Goal: Information Seeking & Learning: Compare options

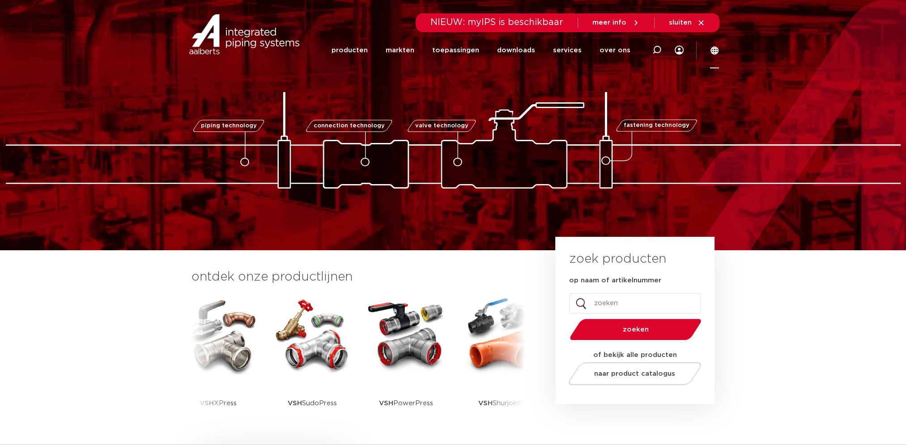
click at [713, 54] on icon at bounding box center [714, 51] width 8 height 8
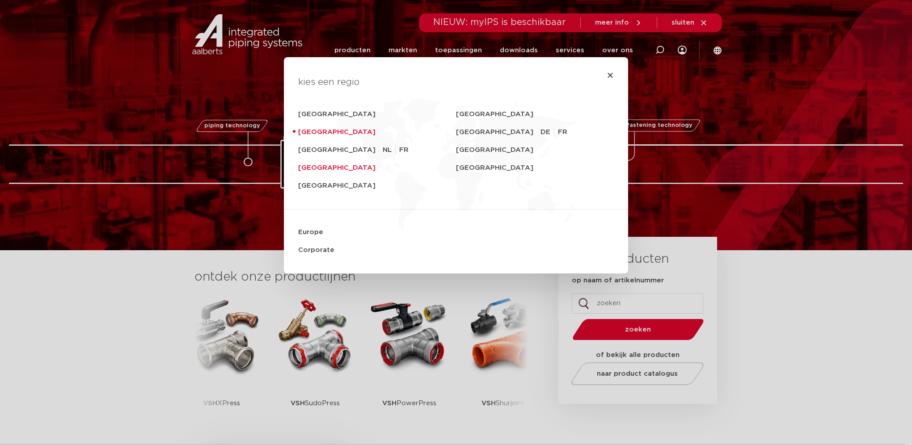
click at [336, 167] on link "United Kingdom" at bounding box center [377, 168] width 158 height 18
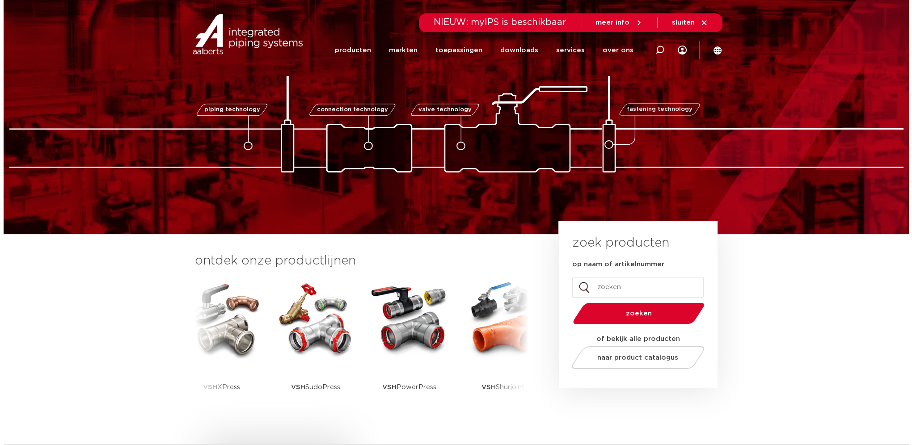
scroll to position [45, 0]
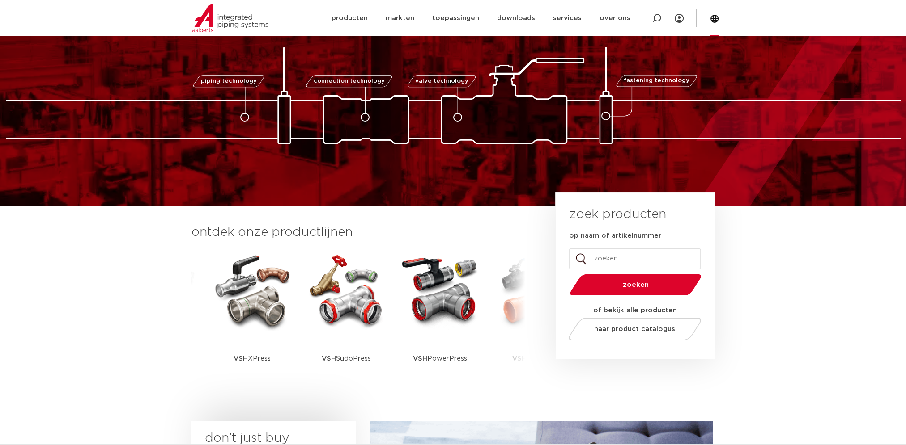
click at [713, 18] on icon at bounding box center [714, 19] width 8 height 8
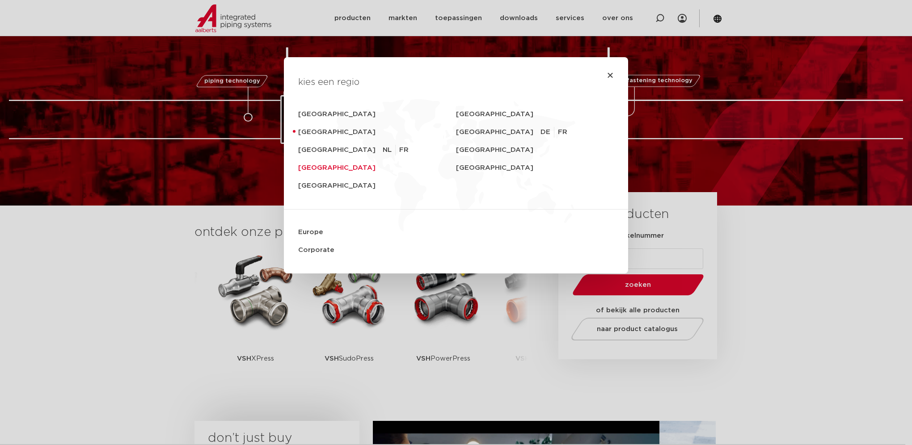
click at [306, 166] on link "United Kingdom" at bounding box center [377, 168] width 158 height 18
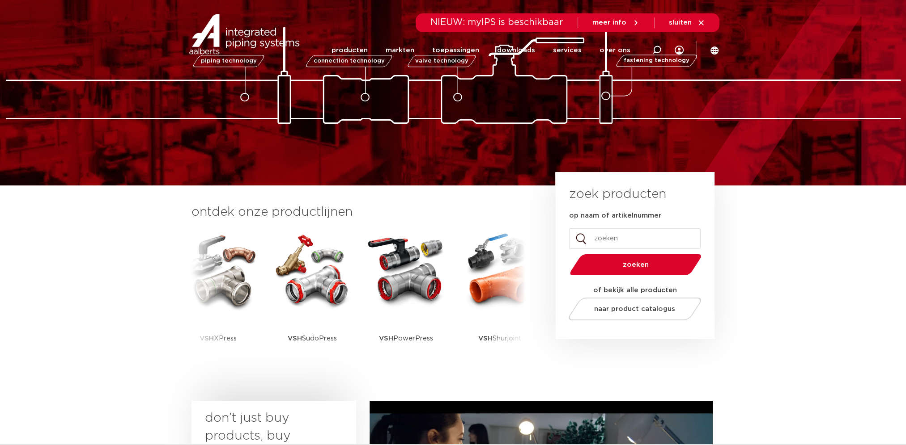
scroll to position [89, 0]
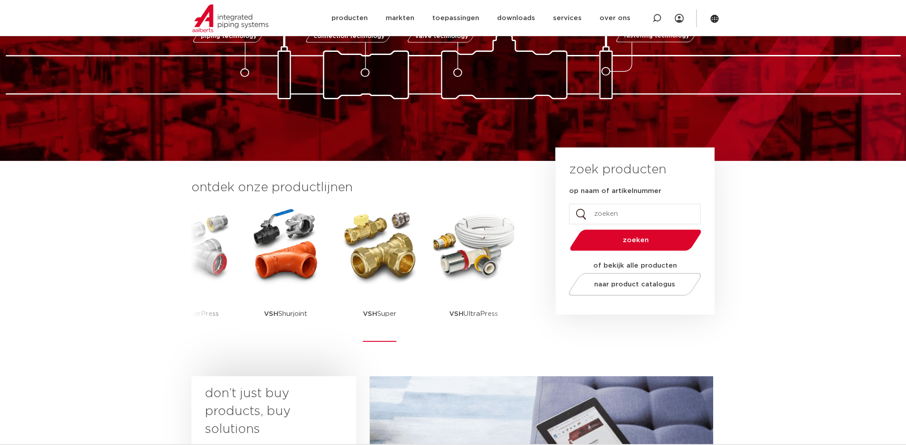
click at [373, 260] on img at bounding box center [379, 246] width 80 height 80
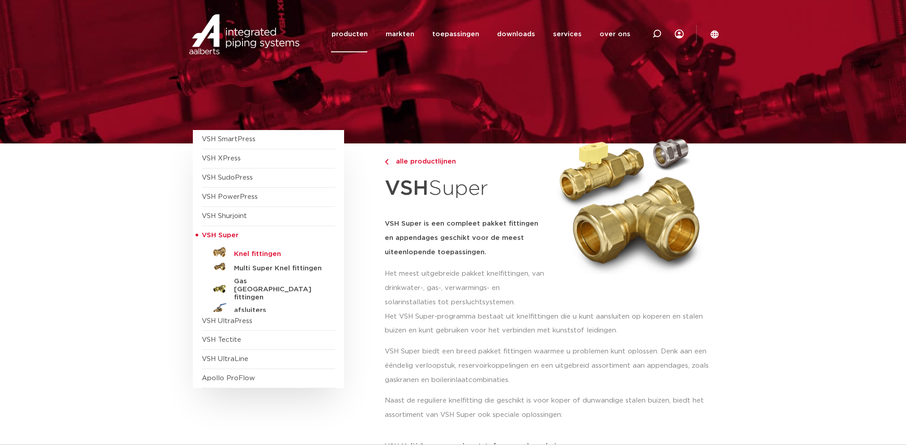
click at [272, 251] on h5 "Knel fittingen" at bounding box center [278, 254] width 89 height 8
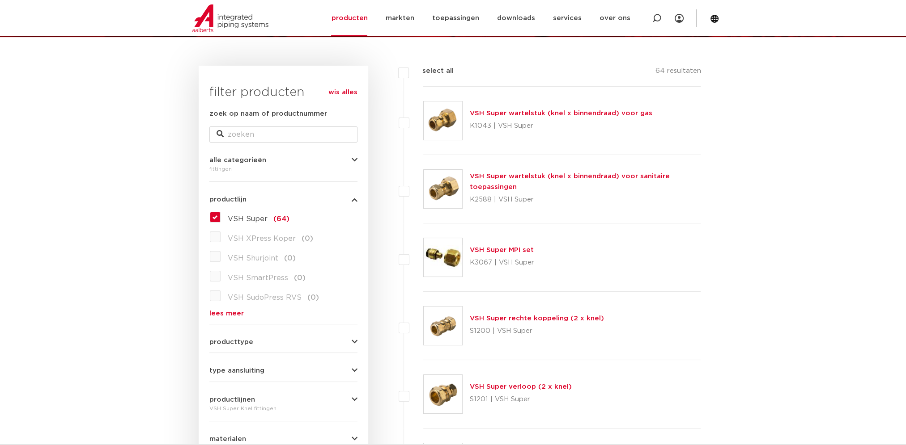
scroll to position [134, 0]
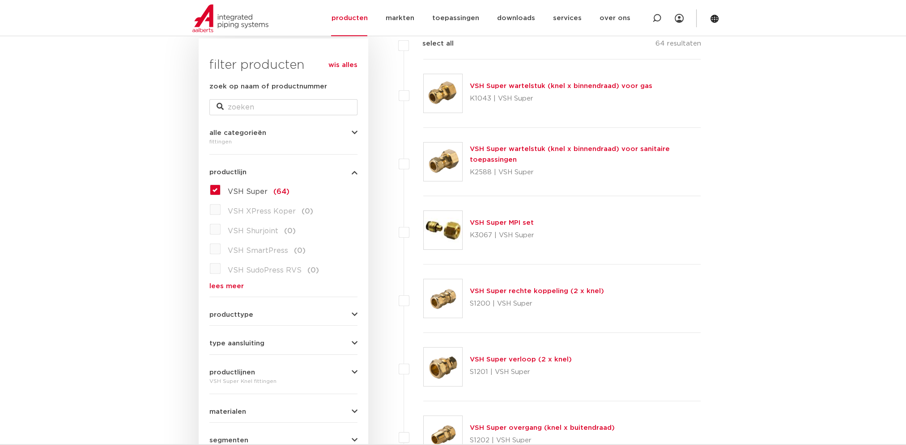
drag, startPoint x: 515, startPoint y: 286, endPoint x: 514, endPoint y: 276, distance: 9.9
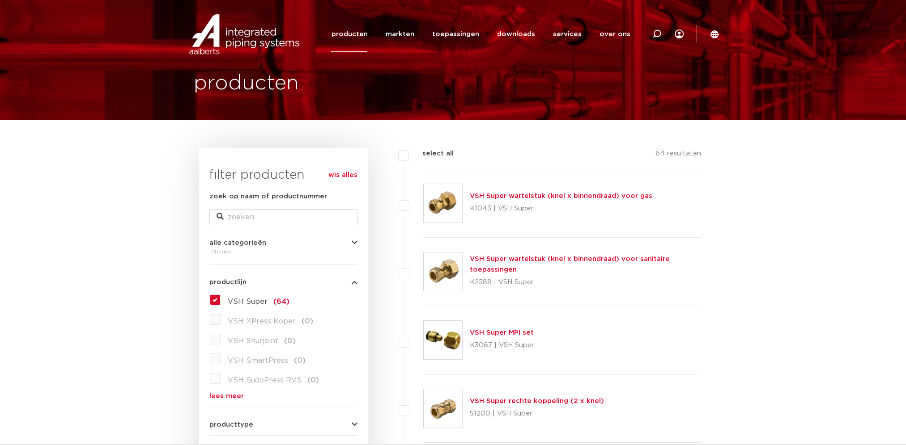
scroll to position [0, 0]
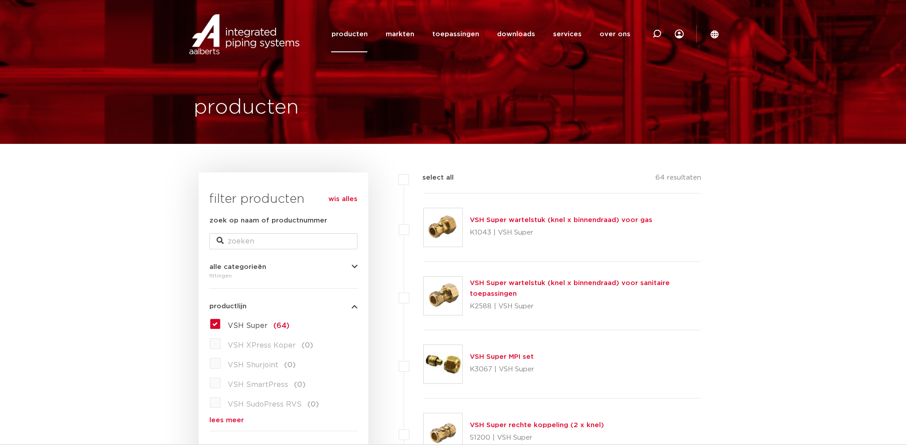
click at [364, 32] on link "producten" at bounding box center [349, 34] width 36 height 36
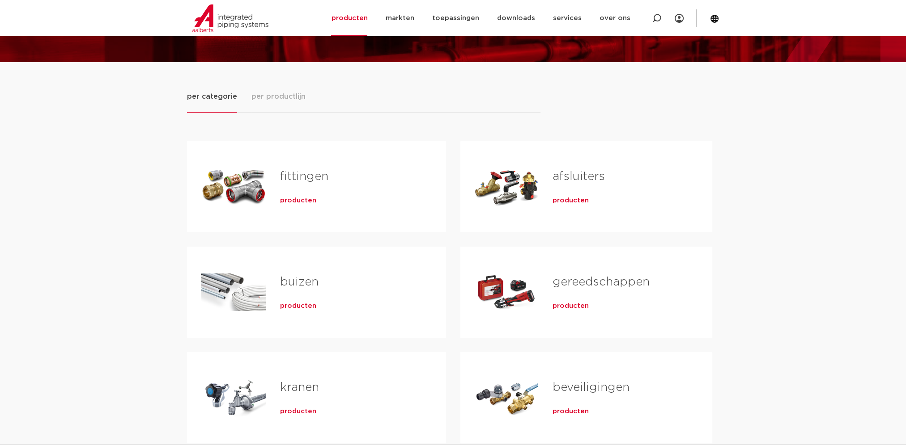
scroll to position [89, 0]
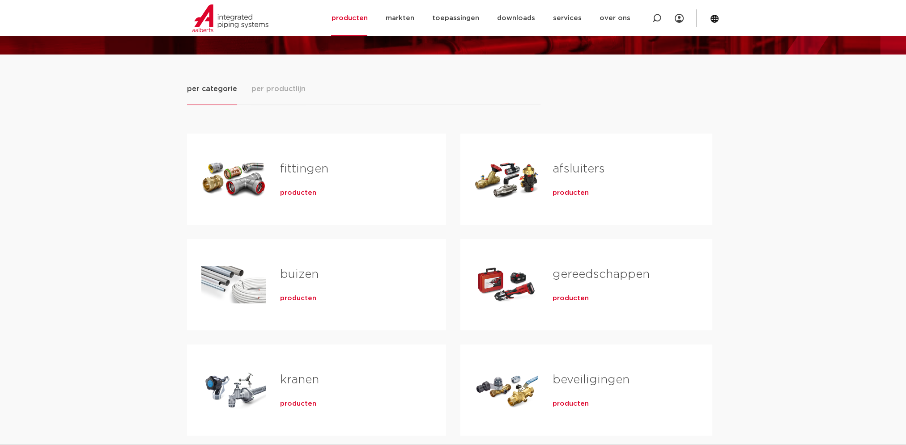
click at [303, 169] on link "fittingen" at bounding box center [304, 169] width 48 height 12
click at [284, 88] on span "per productlijn" at bounding box center [278, 89] width 54 height 11
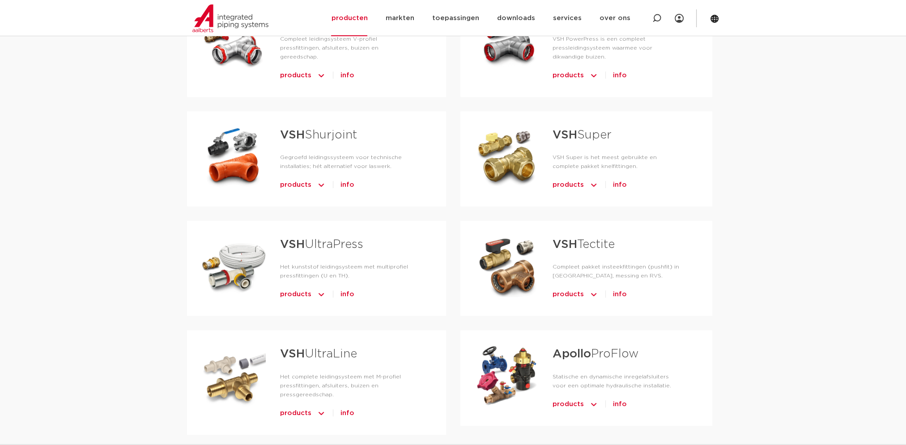
scroll to position [358, 0]
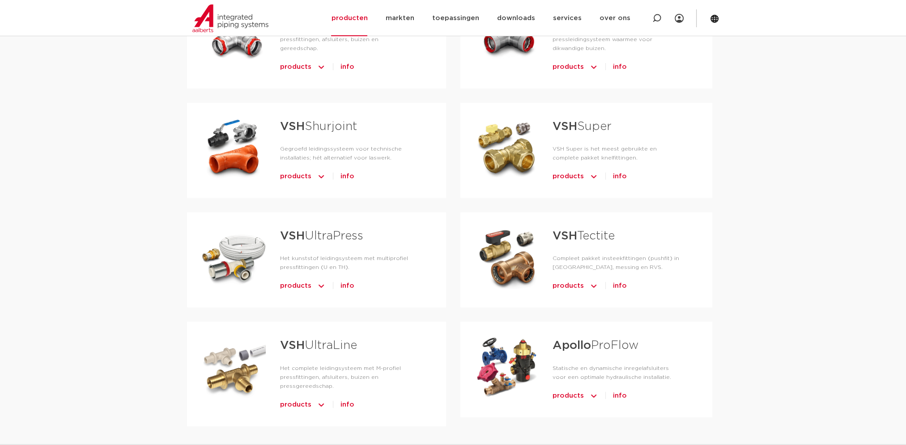
click at [583, 236] on link "VSH Tectite" at bounding box center [583, 236] width 62 height 12
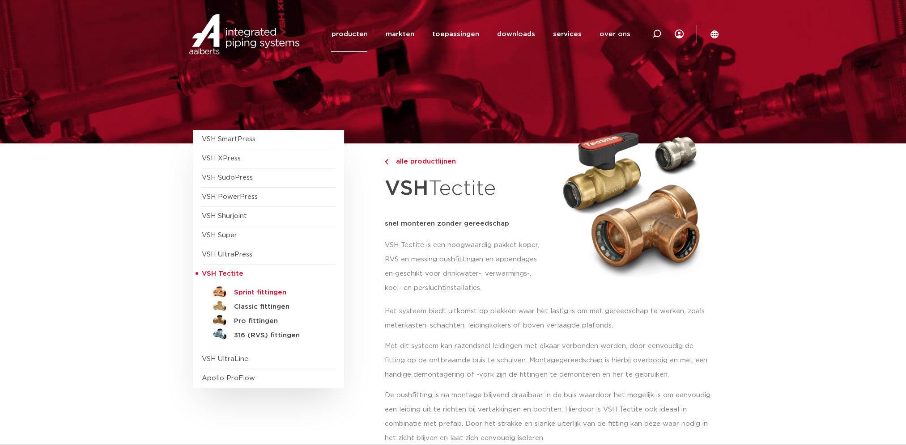
click at [281, 294] on h5 "Sprint fittingen" at bounding box center [278, 293] width 89 height 8
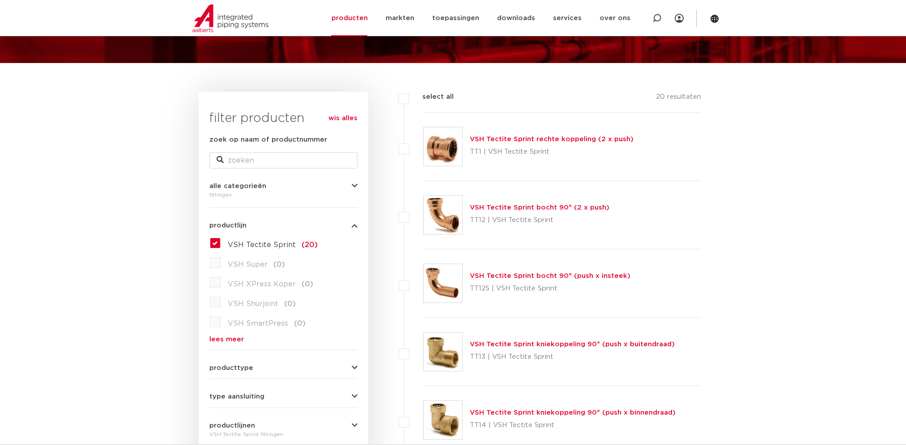
scroll to position [134, 0]
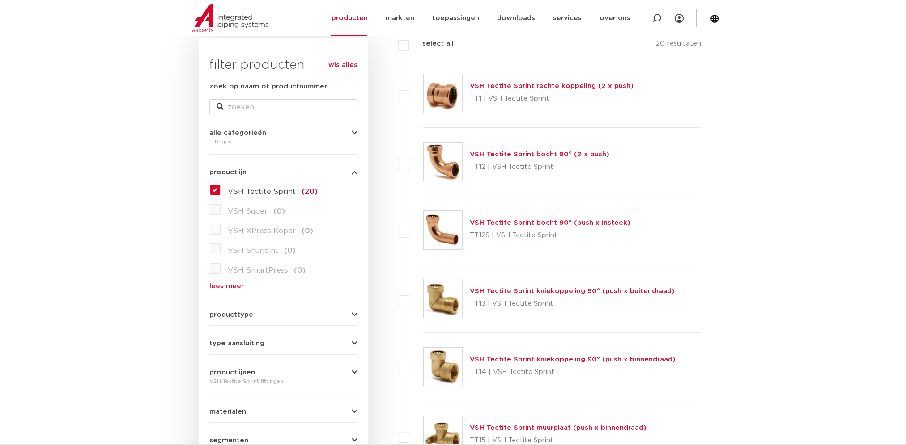
drag, startPoint x: 373, startPoint y: 283, endPoint x: 790, endPoint y: 196, distance: 425.7
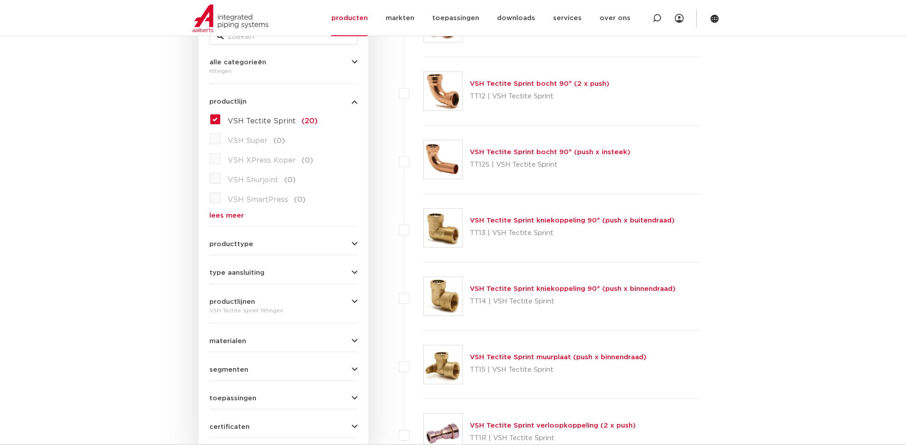
scroll to position [313, 0]
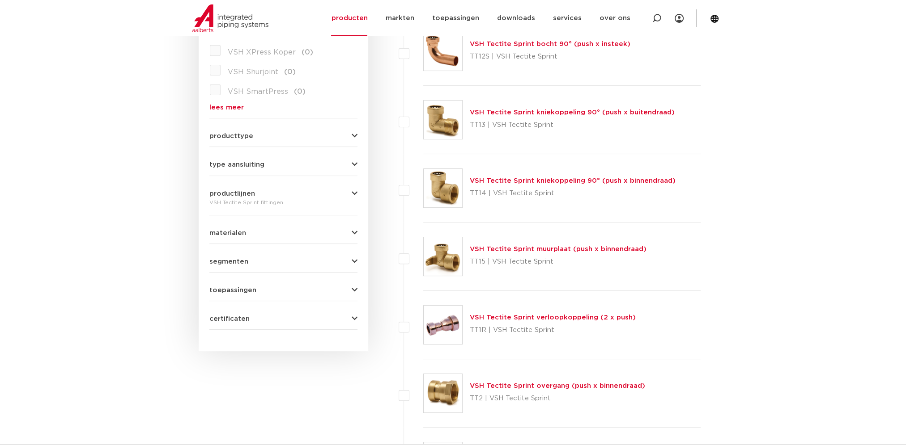
drag, startPoint x: 797, startPoint y: 301, endPoint x: 723, endPoint y: 253, distance: 88.6
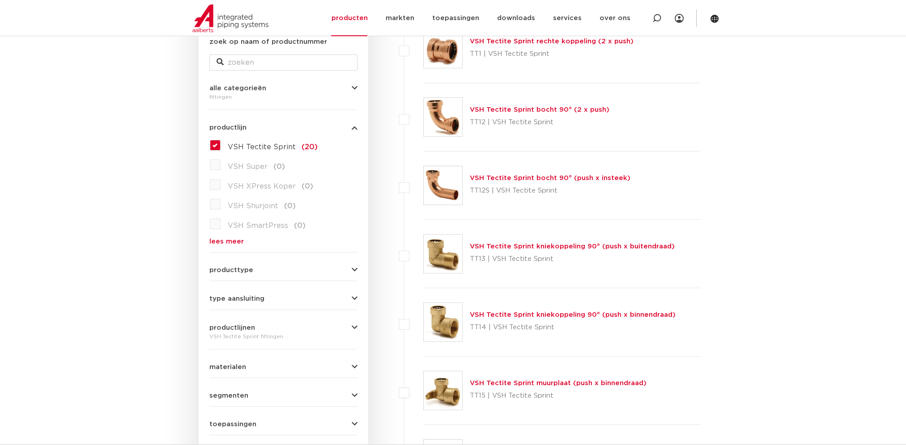
scroll to position [268, 0]
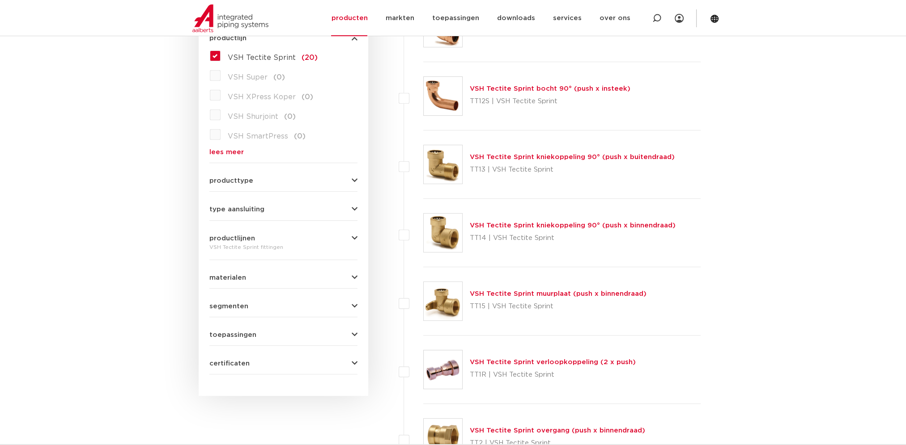
click at [354, 280] on icon "button" at bounding box center [354, 278] width 6 height 7
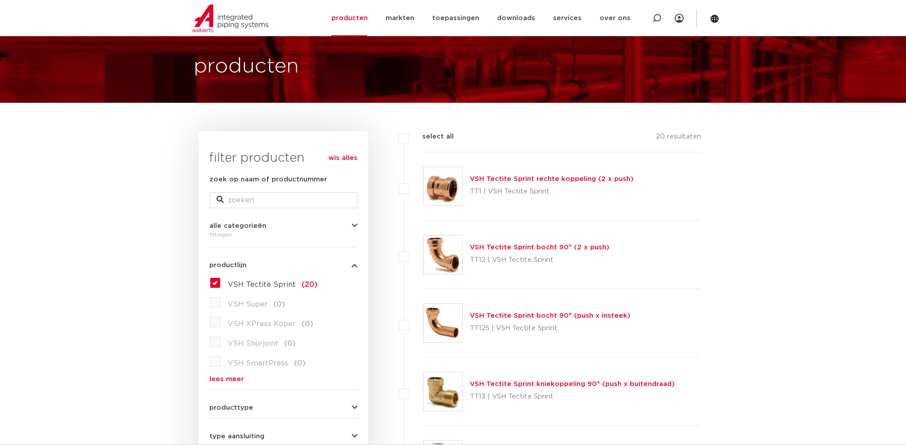
scroll to position [89, 0]
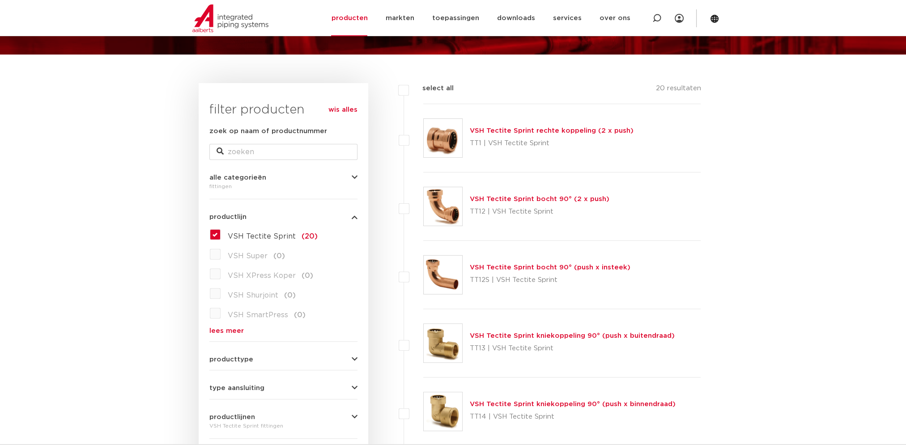
click at [220, 235] on label "VSH Tectite Sprint (20)" at bounding box center [268, 235] width 97 height 14
click at [0, 0] on input "VSH Tectite Sprint (20)" at bounding box center [0, 0] width 0 height 0
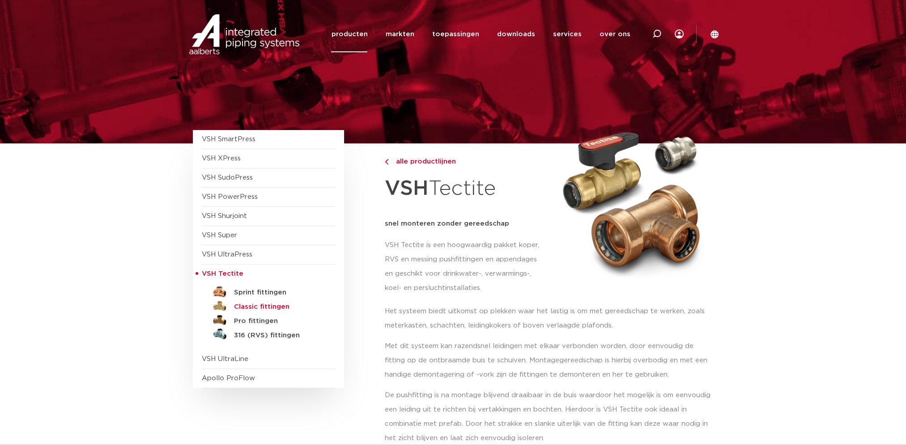
click at [250, 305] on h5 "Classic fittingen" at bounding box center [278, 307] width 89 height 8
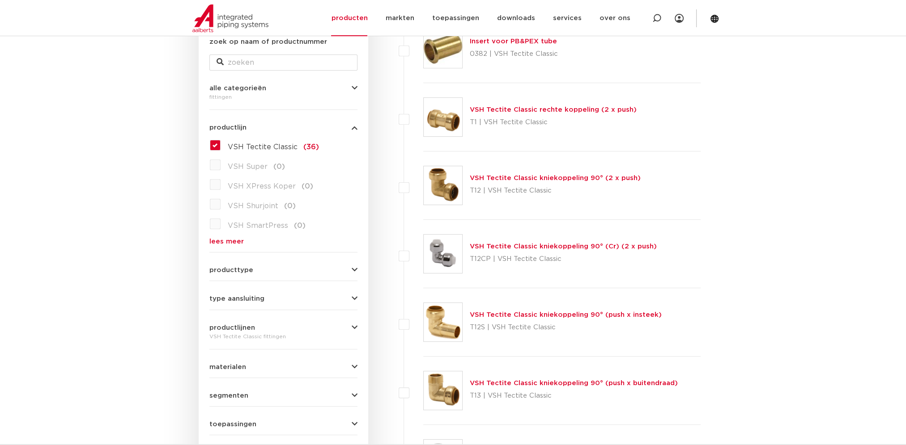
scroll to position [268, 0]
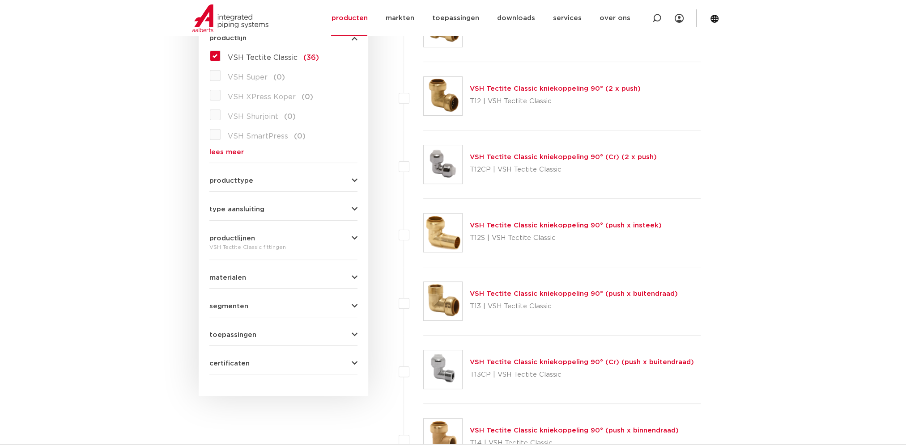
click at [352, 275] on icon "button" at bounding box center [354, 278] width 6 height 7
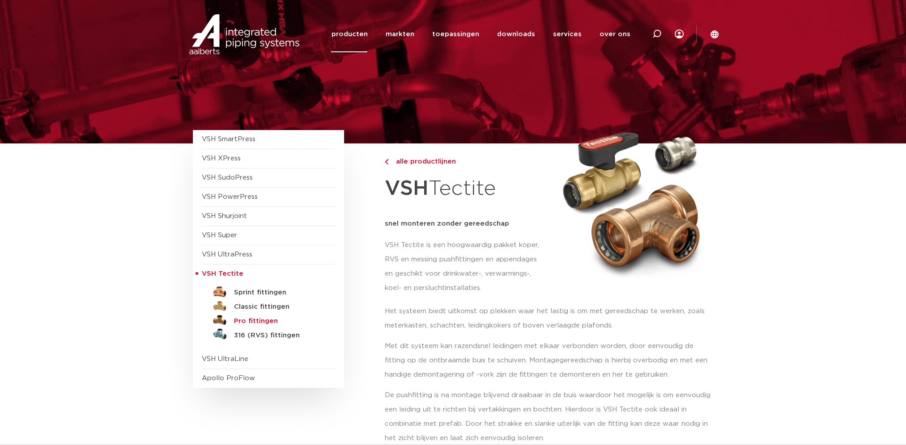
click at [248, 323] on h5 "Pro fittingen" at bounding box center [278, 322] width 89 height 8
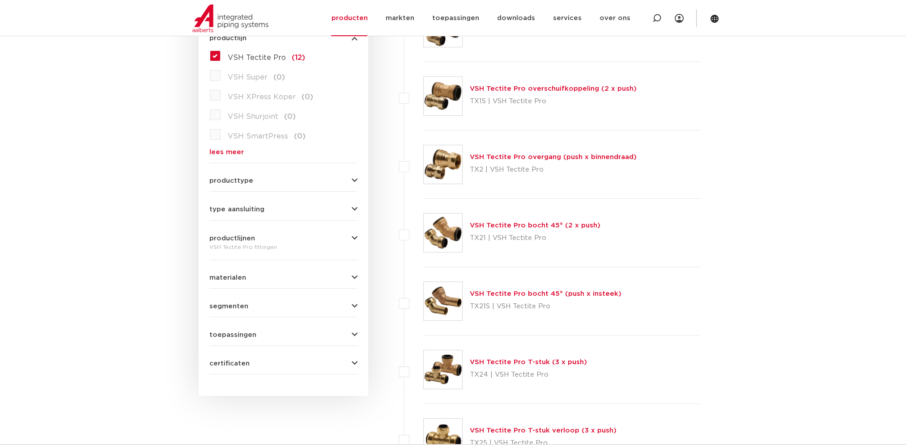
click at [356, 275] on icon "button" at bounding box center [354, 278] width 6 height 7
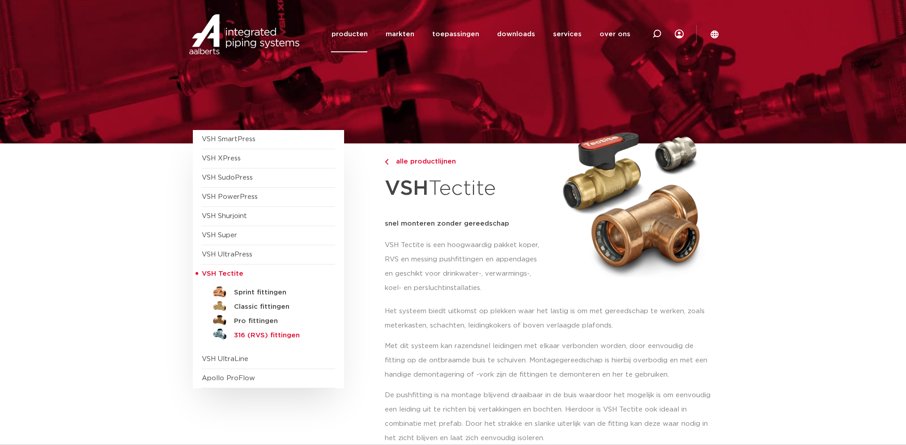
click at [263, 335] on h5 "316 (RVS) fittingen" at bounding box center [278, 336] width 89 height 8
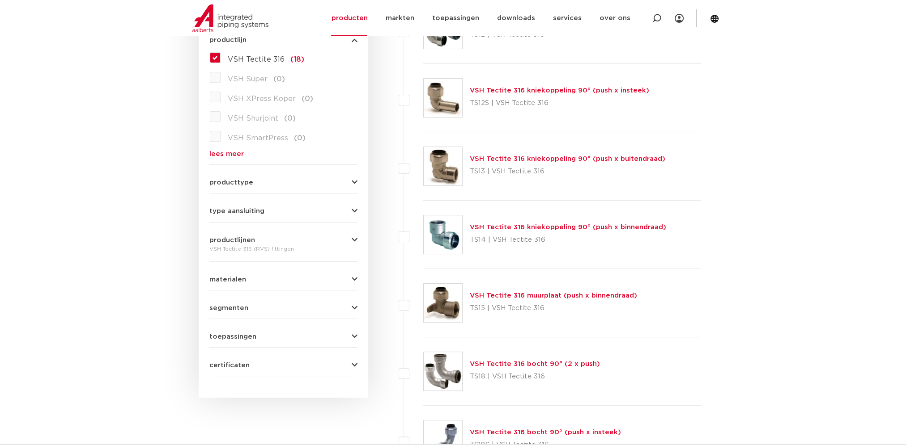
scroll to position [268, 0]
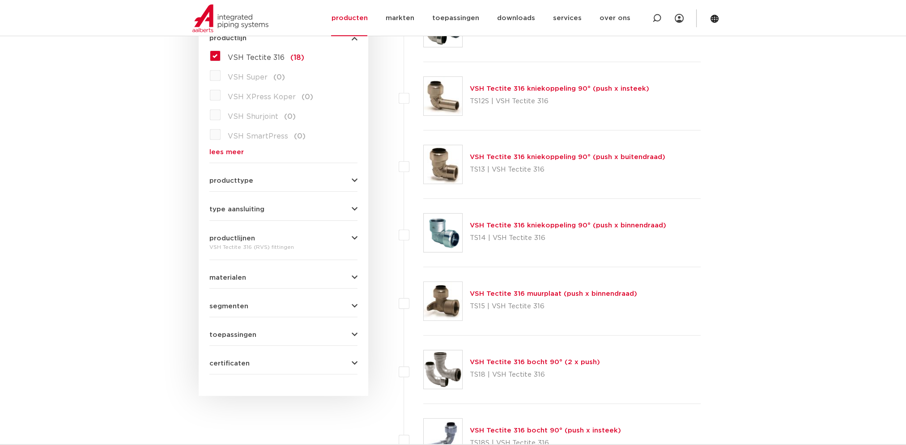
click at [355, 303] on icon "button" at bounding box center [354, 306] width 6 height 7
click at [356, 303] on icon "button" at bounding box center [354, 306] width 6 height 7
click at [349, 278] on button "materialen" at bounding box center [283, 278] width 148 height 7
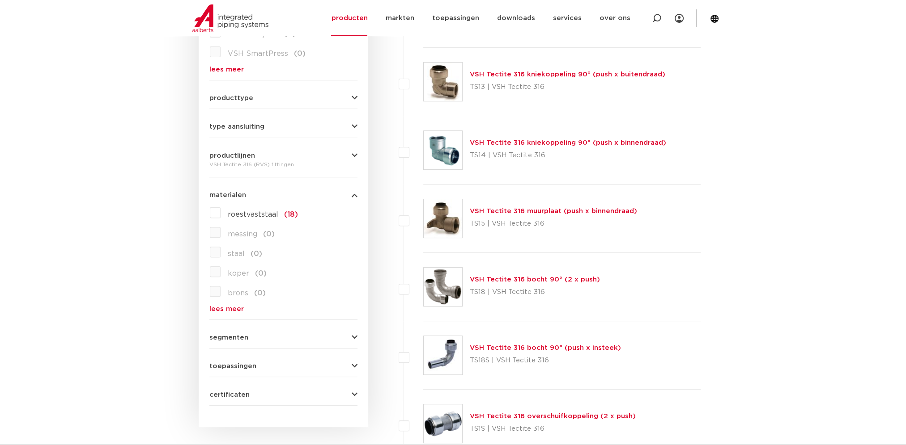
scroll to position [358, 0]
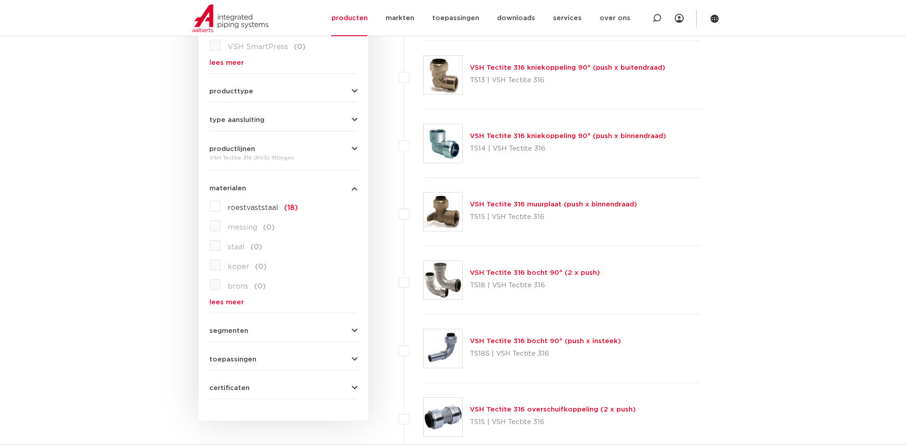
click at [500, 339] on link "VSH Tectite 316 bocht 90° (push x insteek)" at bounding box center [545, 341] width 151 height 7
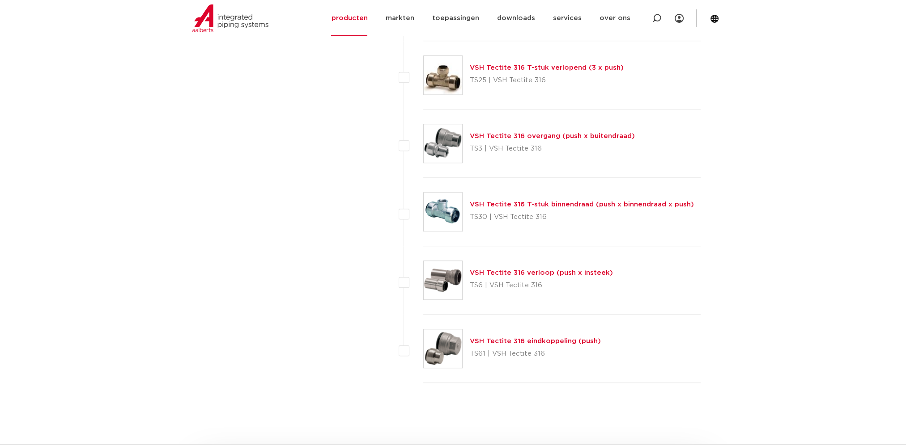
scroll to position [1058, 0]
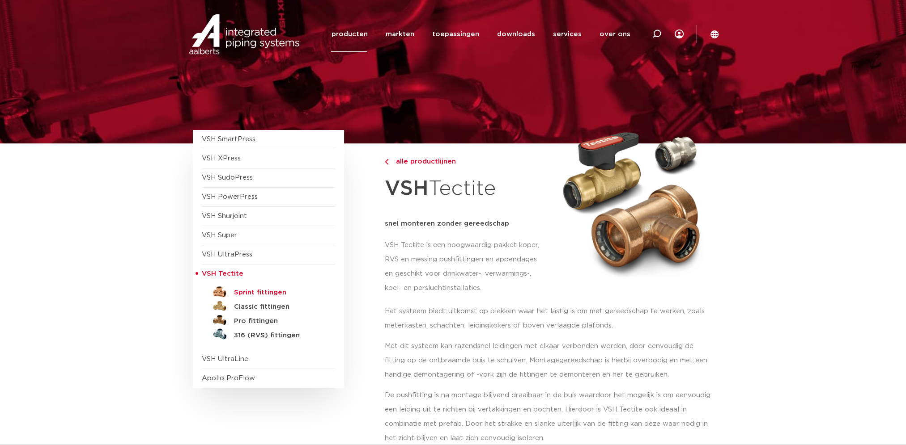
click at [256, 289] on h5 "Sprint fittingen" at bounding box center [278, 293] width 89 height 8
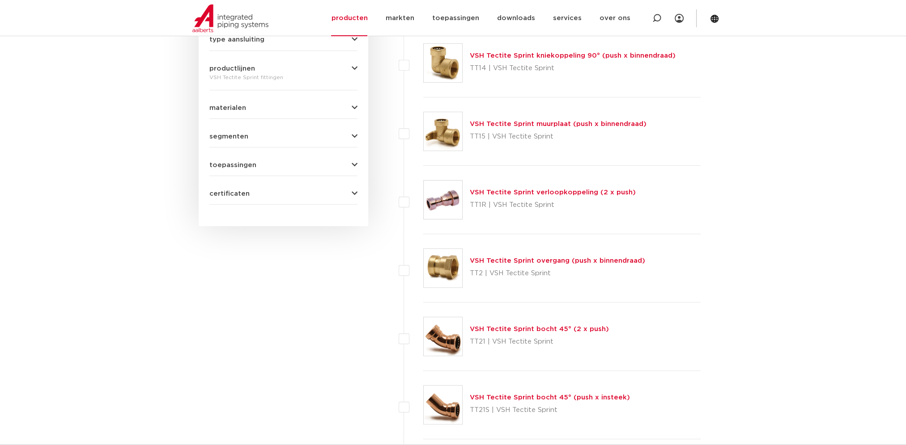
scroll to position [432, 0]
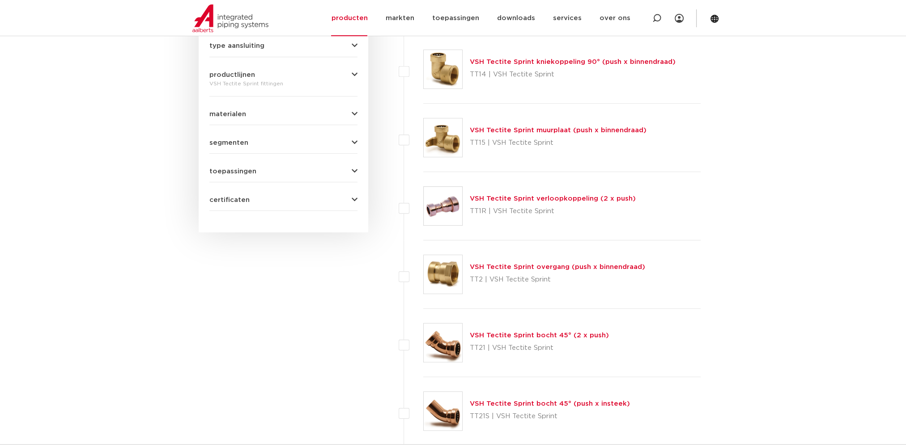
click at [495, 339] on div "VSH Tectite Sprint bocht 45° (2 x push) TT21 | VSH Tectite Sprint" at bounding box center [539, 342] width 139 height 25
click at [497, 334] on link "VSH Tectite Sprint bocht 45° (2 x push)" at bounding box center [539, 335] width 139 height 7
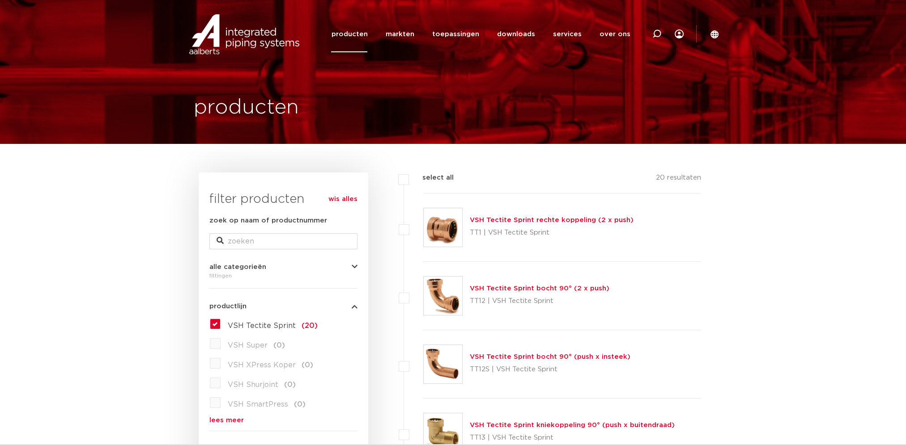
click at [501, 285] on link "VSH Tectite Sprint bocht 90° (2 x push)" at bounding box center [540, 288] width 140 height 7
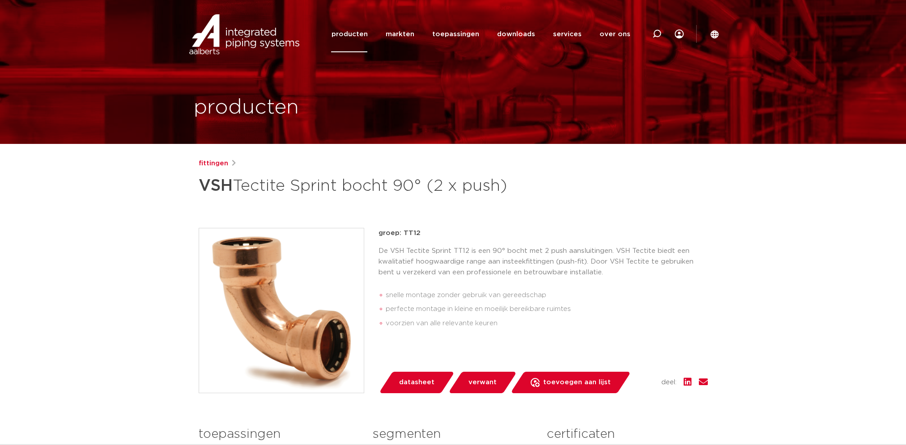
click at [300, 299] on img at bounding box center [281, 311] width 165 height 165
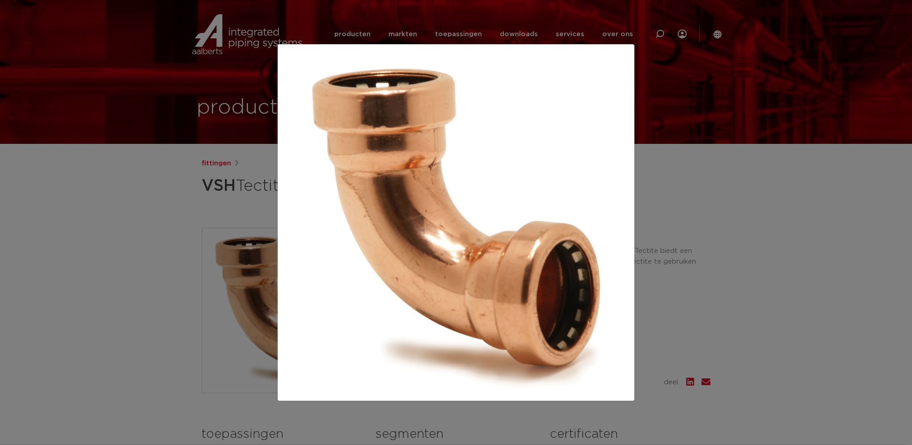
click at [209, 299] on div at bounding box center [456, 222] width 912 height 445
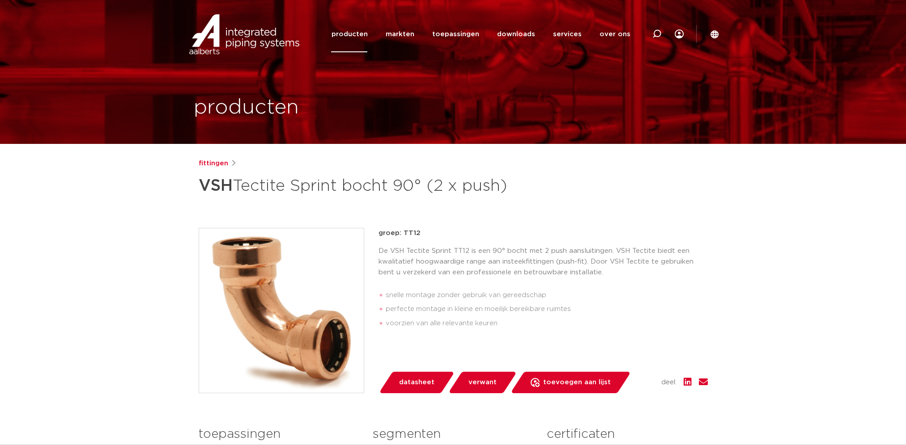
click at [353, 33] on link "producten" at bounding box center [349, 34] width 36 height 36
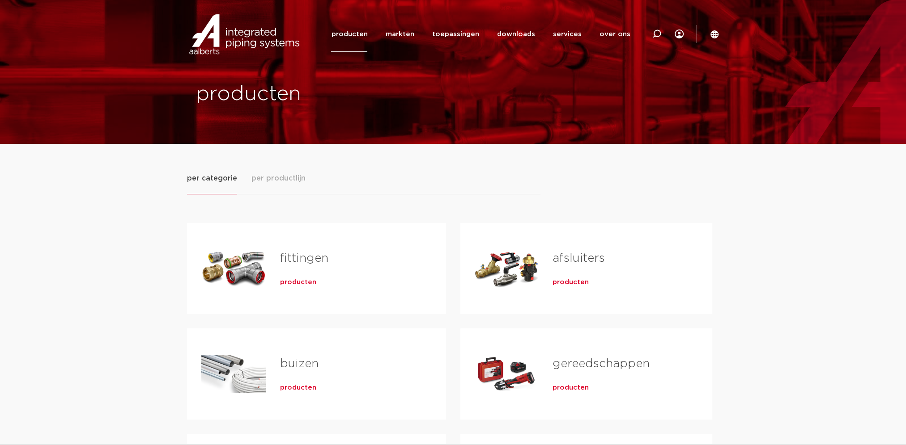
click at [305, 282] on span "producten" at bounding box center [298, 282] width 36 height 9
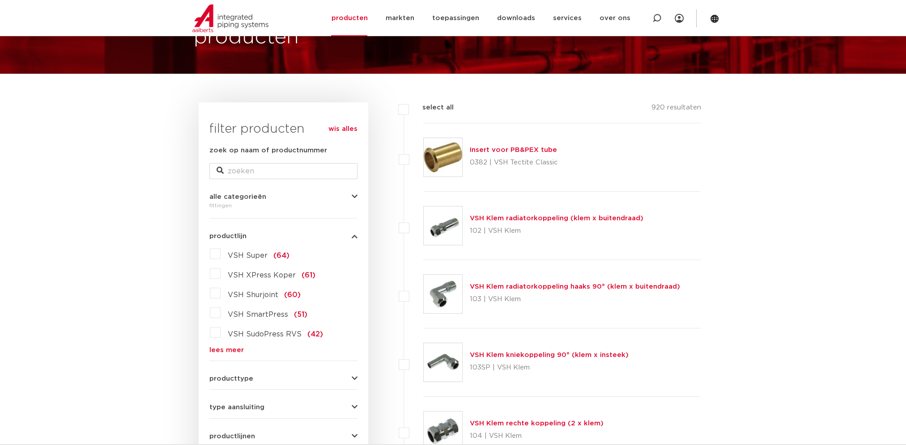
scroll to position [134, 0]
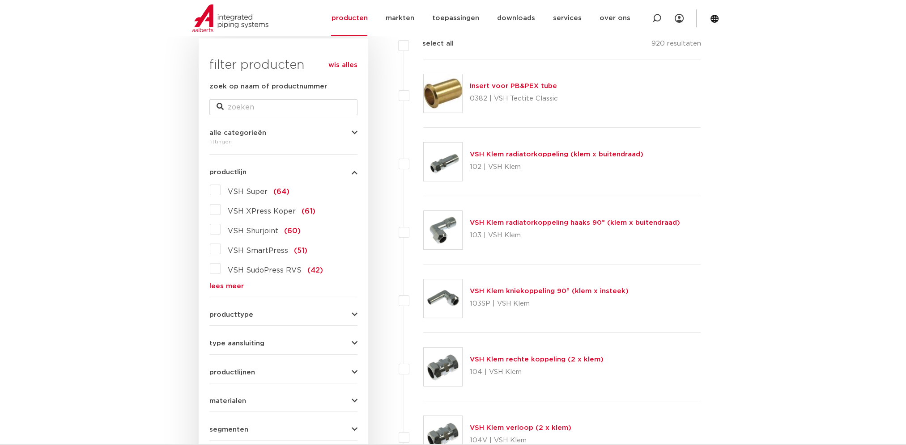
click at [351, 173] on icon "button" at bounding box center [354, 172] width 6 height 7
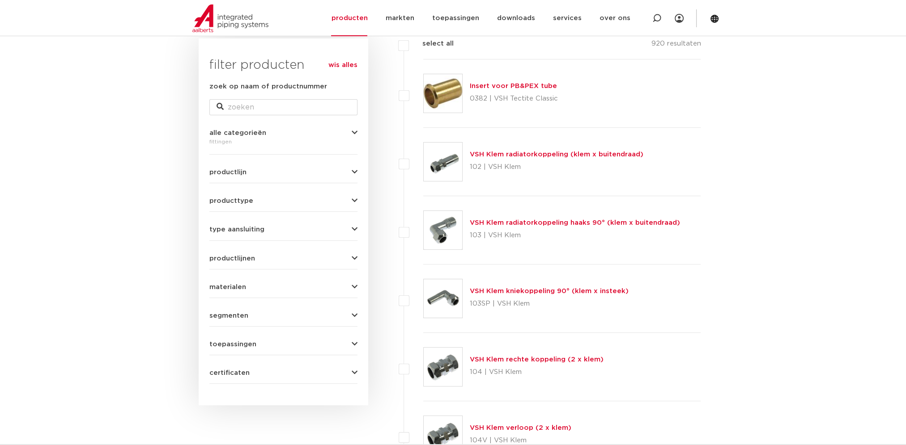
click at [358, 199] on div "wis alles filter producten zoek op naam of productnummer alle categorieën fitti…" at bounding box center [283, 221] width 169 height 367
click at [354, 200] on icon "button" at bounding box center [354, 201] width 6 height 7
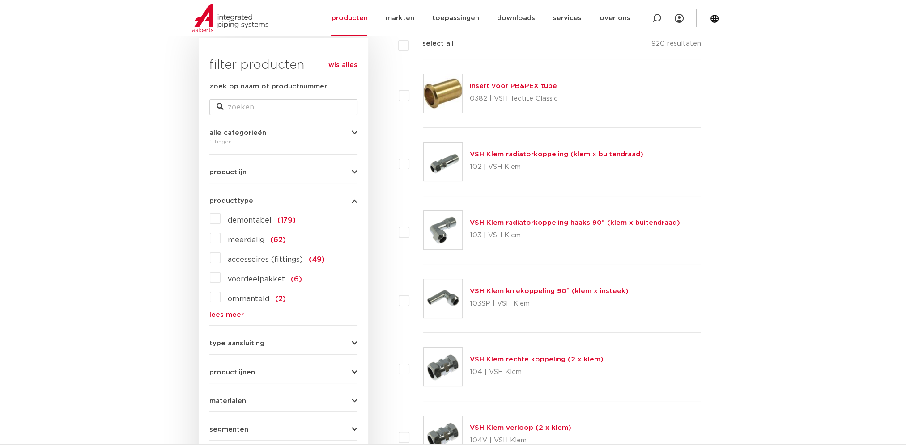
click at [354, 199] on icon "button" at bounding box center [354, 201] width 6 height 7
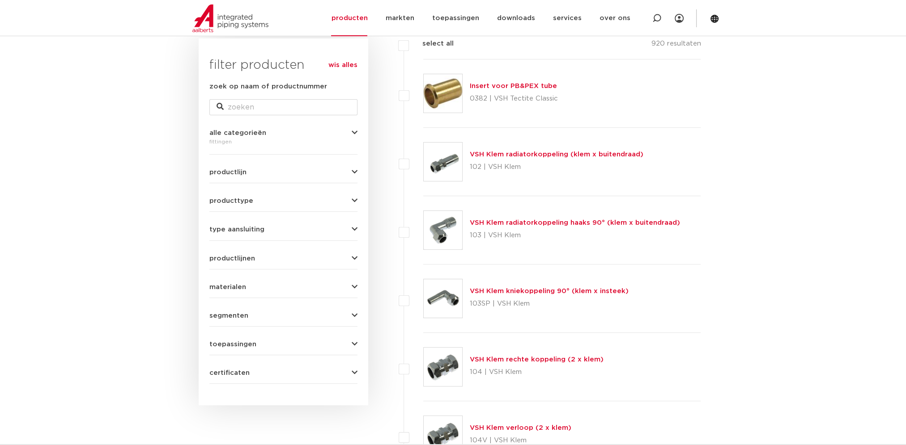
click at [348, 256] on button "productlijnen" at bounding box center [283, 258] width 148 height 7
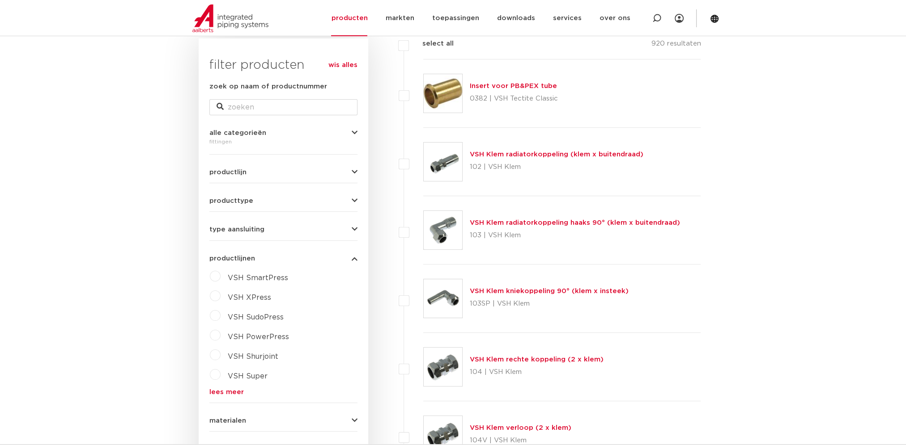
click at [237, 393] on link "lees meer" at bounding box center [283, 392] width 148 height 7
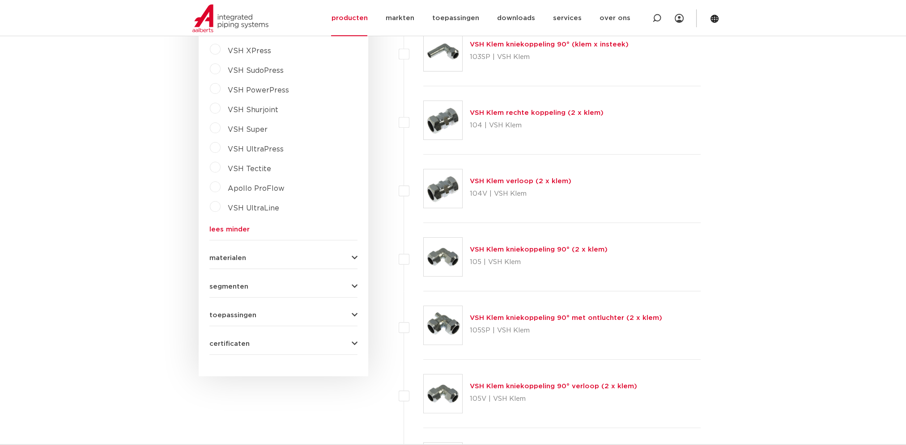
scroll to position [402, 0]
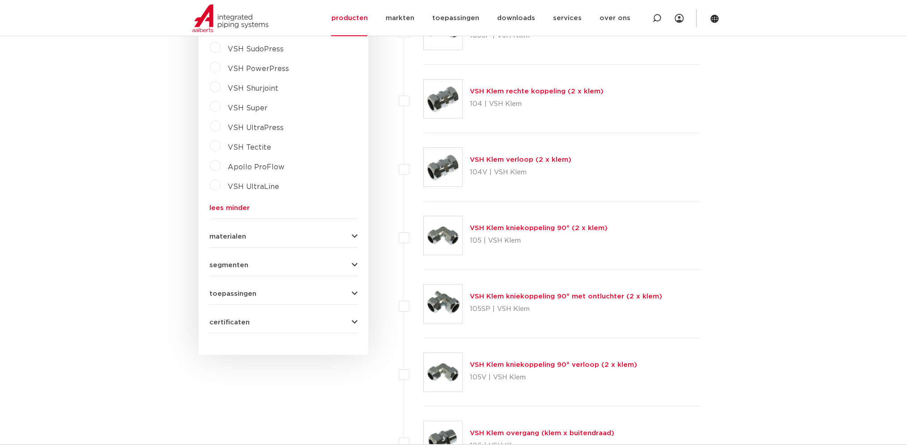
click at [351, 265] on icon "button" at bounding box center [354, 265] width 6 height 7
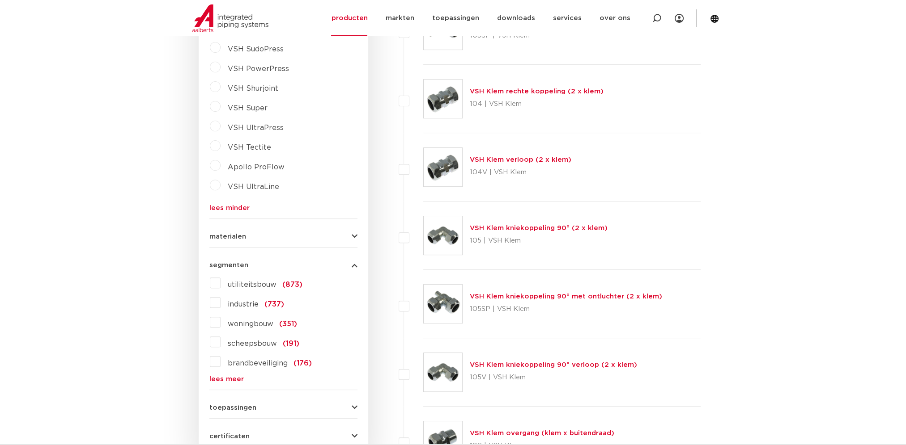
click at [351, 265] on icon "button" at bounding box center [354, 265] width 6 height 7
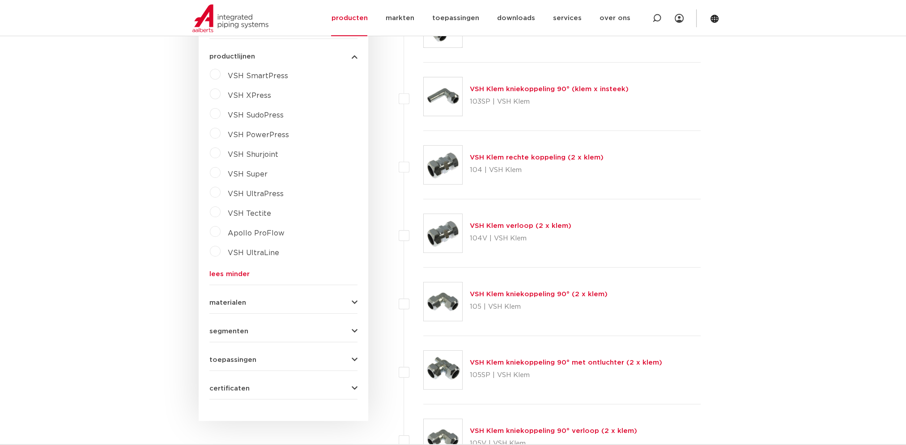
scroll to position [179, 0]
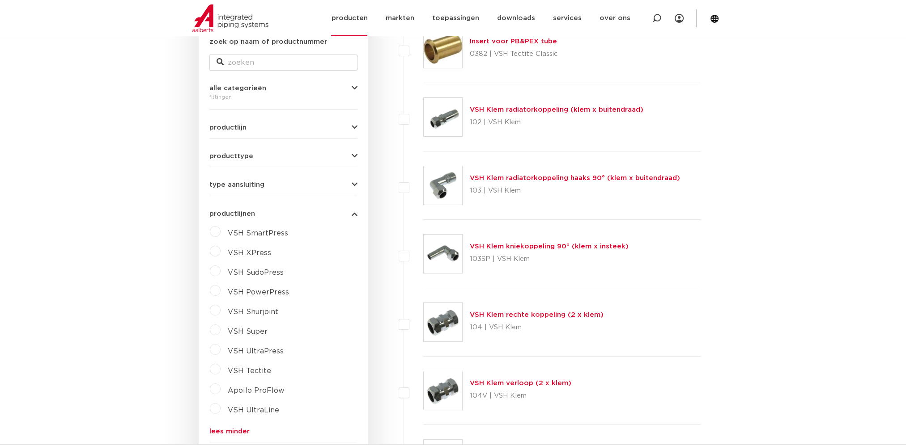
click at [363, 27] on link "producten" at bounding box center [349, 18] width 36 height 36
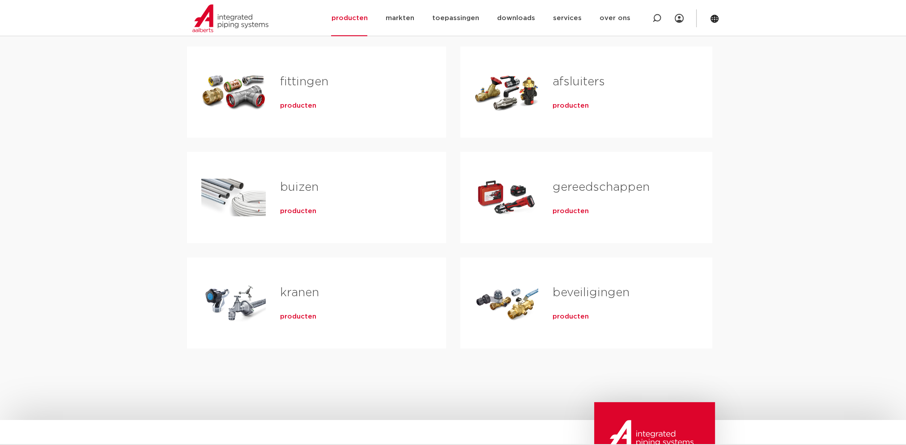
scroll to position [179, 0]
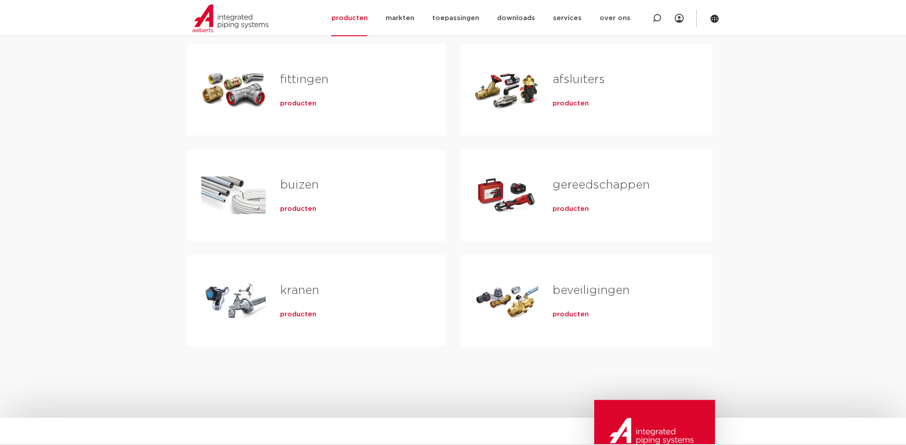
click at [300, 101] on span "producten" at bounding box center [298, 103] width 36 height 9
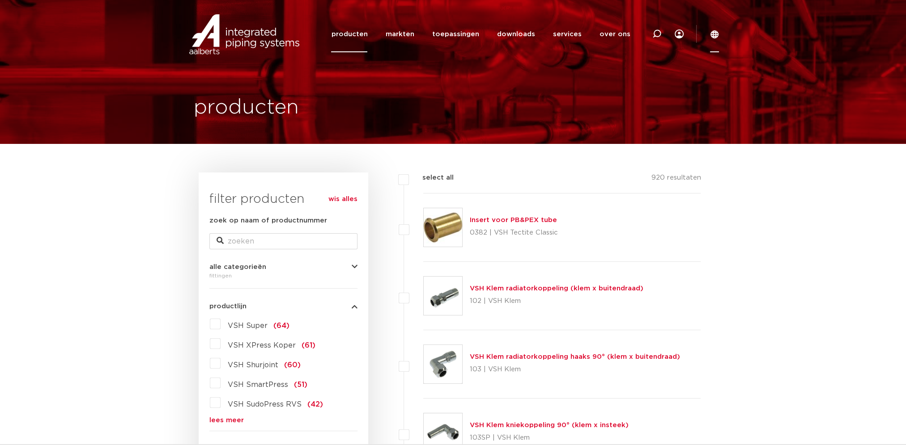
click at [713, 37] on icon at bounding box center [714, 34] width 9 height 9
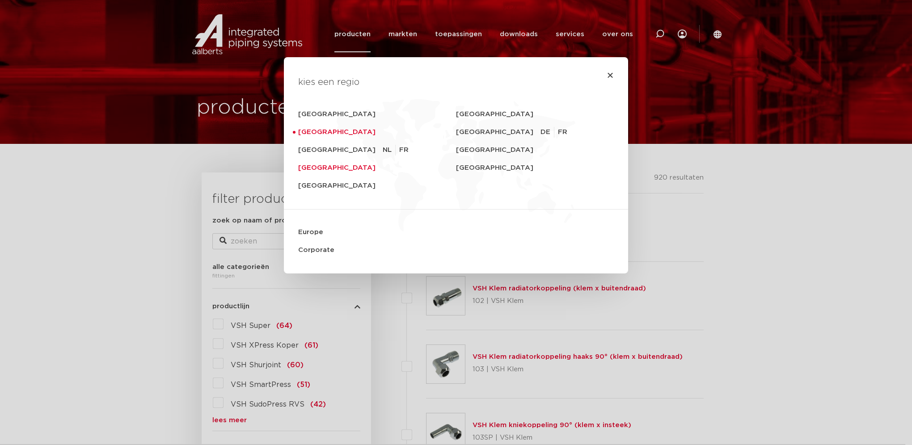
click at [331, 168] on link "[GEOGRAPHIC_DATA]" at bounding box center [377, 168] width 158 height 18
